Goal: Information Seeking & Learning: Learn about a topic

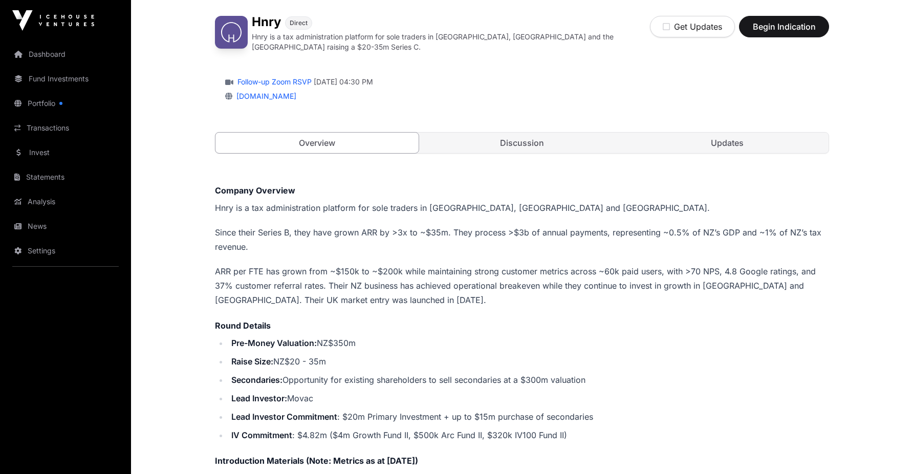
scroll to position [135, 0]
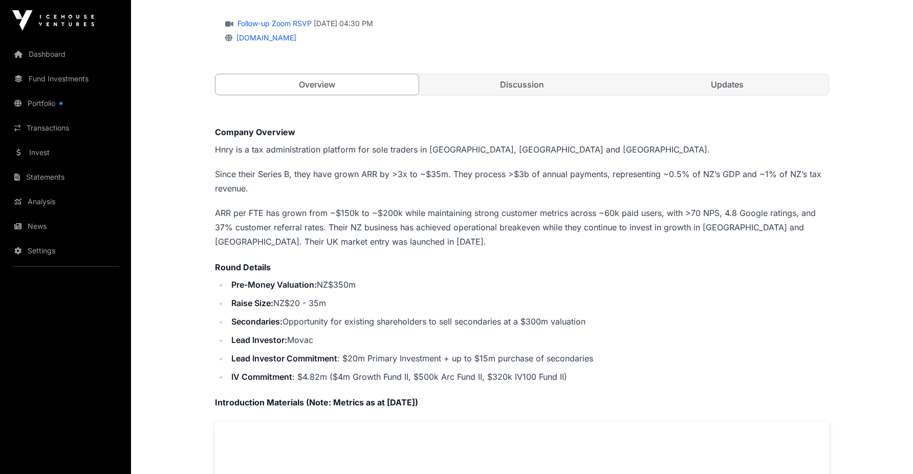
click at [340, 279] on li "Pre-Money Valuation: NZ$350m" at bounding box center [528, 284] width 601 height 14
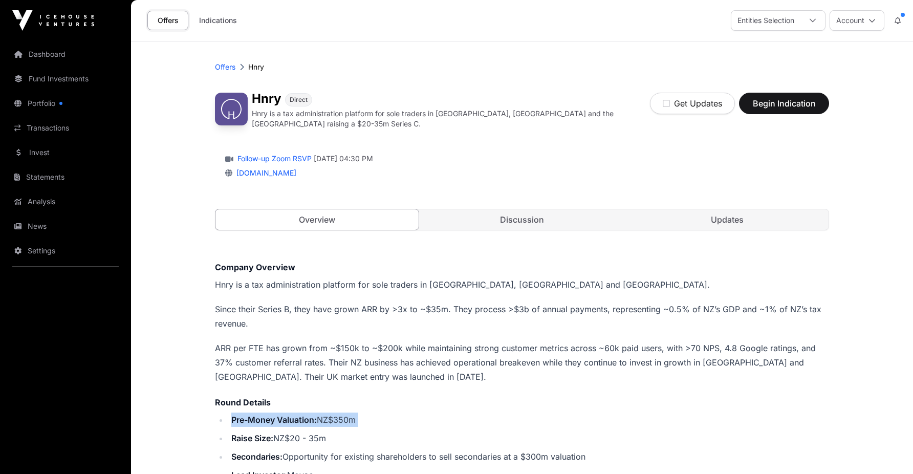
click at [528, 212] on link "Discussion" at bounding box center [522, 219] width 203 height 20
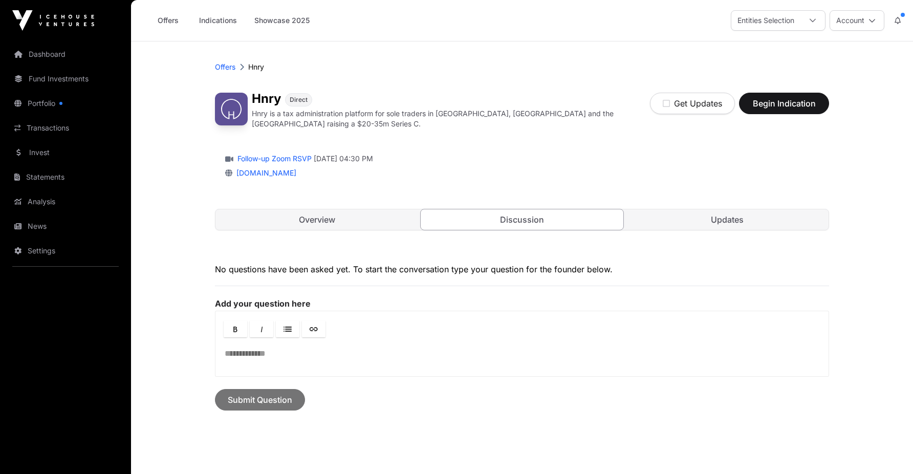
click at [704, 226] on link "Updates" at bounding box center [726, 219] width 203 height 20
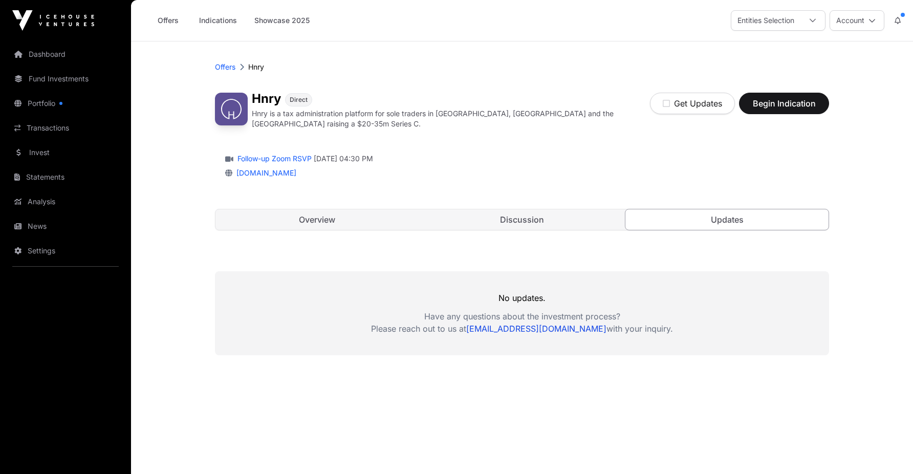
click at [300, 215] on link "Overview" at bounding box center [316, 219] width 203 height 20
